Goal: Transaction & Acquisition: Purchase product/service

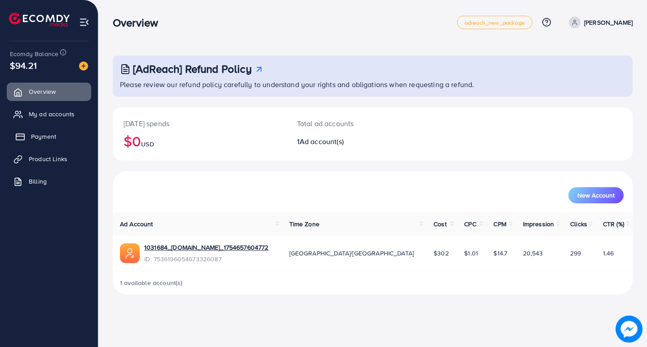
click at [54, 141] on span "Payment" at bounding box center [43, 136] width 25 height 9
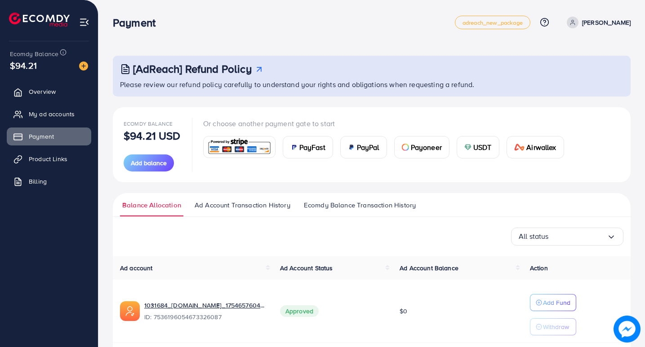
click at [462, 146] on span "USDT" at bounding box center [482, 147] width 18 height 11
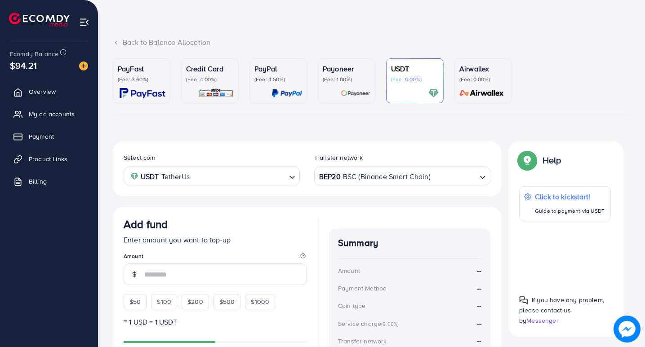
scroll to position [45, 0]
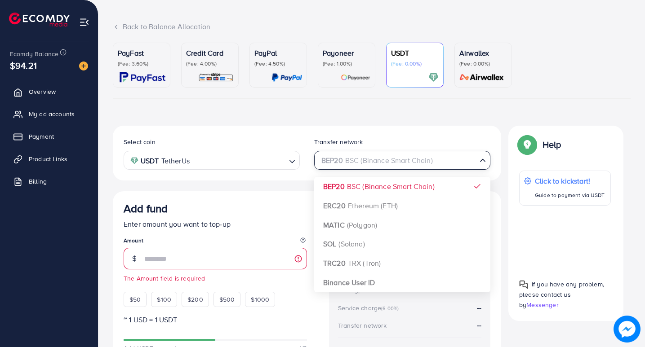
click at [462, 165] on input "Search for option" at bounding box center [397, 161] width 158 height 14
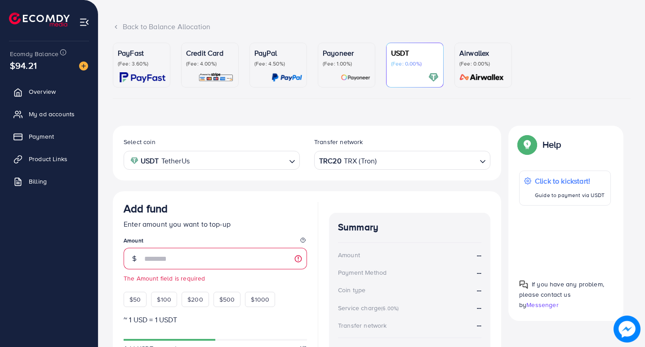
click at [351, 259] on div "Select coin USDT TetherUs Loading... Transfer network TRC20 TRX (Tron) Loading.…" at bounding box center [307, 274] width 388 height 297
click at [278, 254] on input "number" at bounding box center [225, 259] width 163 height 22
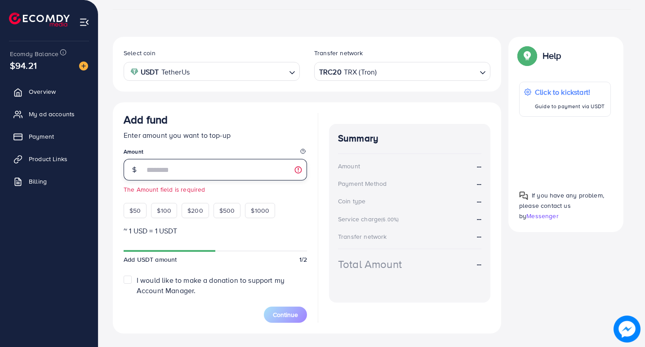
scroll to position [135, 0]
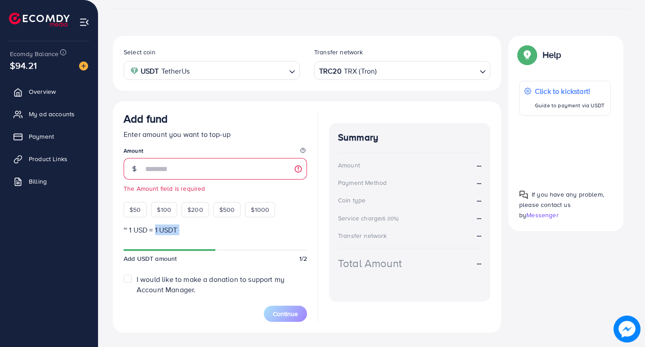
drag, startPoint x: 154, startPoint y: 230, endPoint x: 135, endPoint y: 238, distance: 19.8
click at [135, 238] on form "Add fund Enter amount you want to top-up Amount The Amount field is required $5…" at bounding box center [215, 217] width 183 height 210
click at [125, 238] on form "Add fund Enter amount you want to top-up Amount The Amount field is required $5…" at bounding box center [215, 217] width 183 height 210
click at [126, 231] on p "~ 1 USD = 1 USDT" at bounding box center [215, 230] width 183 height 11
click at [157, 173] on input "number" at bounding box center [225, 169] width 163 height 22
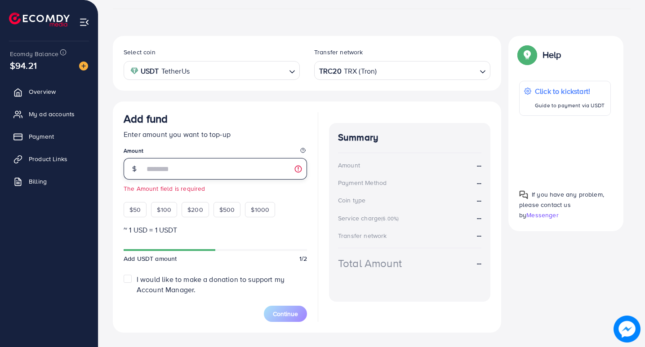
click at [158, 173] on input "number" at bounding box center [225, 169] width 163 height 22
click at [160, 171] on input "number" at bounding box center [225, 169] width 163 height 22
click at [163, 170] on input "number" at bounding box center [225, 169] width 163 height 22
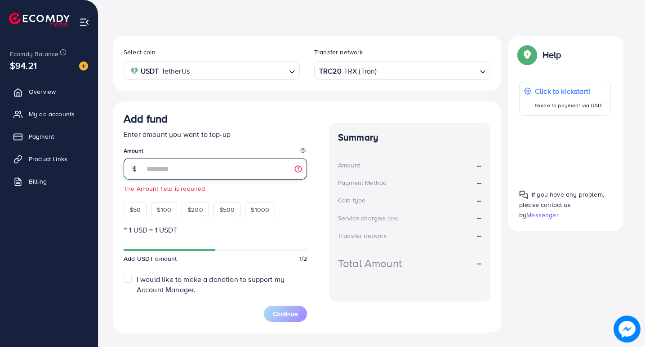
type input "*"
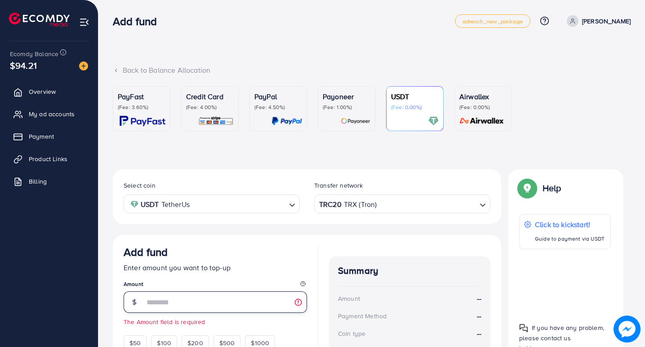
scroll to position [0, 0]
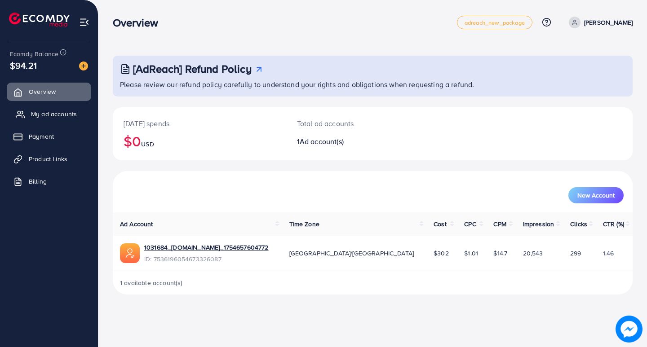
click at [58, 115] on span "My ad accounts" at bounding box center [54, 114] width 46 height 9
